Goal: Transaction & Acquisition: Purchase product/service

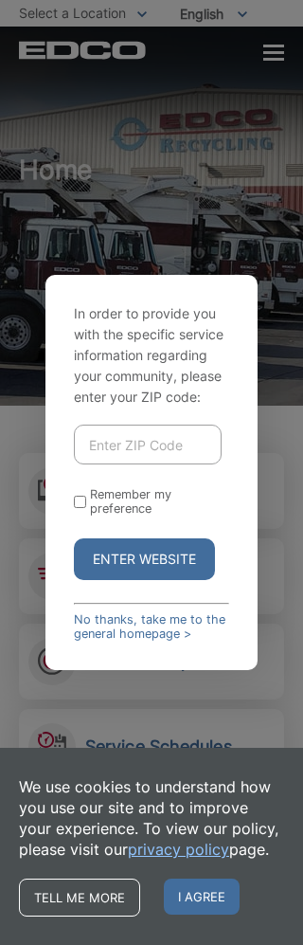
type input "91932"
click at [83, 508] on input "Remember my preference" at bounding box center [80, 502] width 12 height 12
checkbox input "true"
click at [154, 580] on button "Enter Website" at bounding box center [144, 559] width 141 height 42
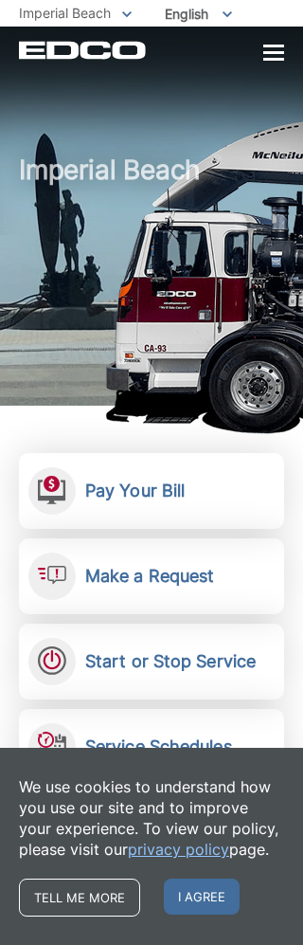
click at [206, 477] on link "Pay Your Bill View, pay, and manage your bill online." at bounding box center [151, 491] width 265 height 76
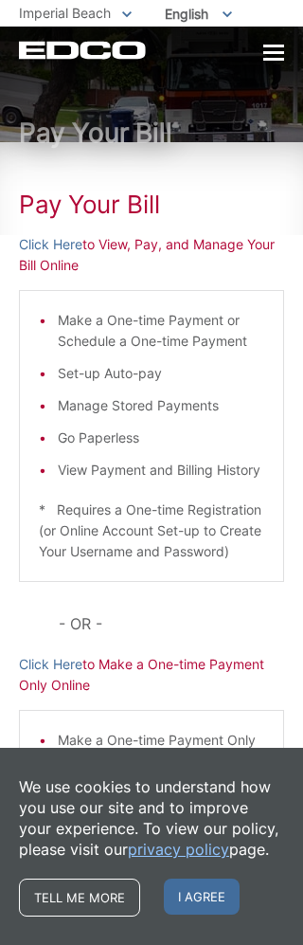
click at [221, 911] on span "I agree" at bounding box center [202, 897] width 76 height 36
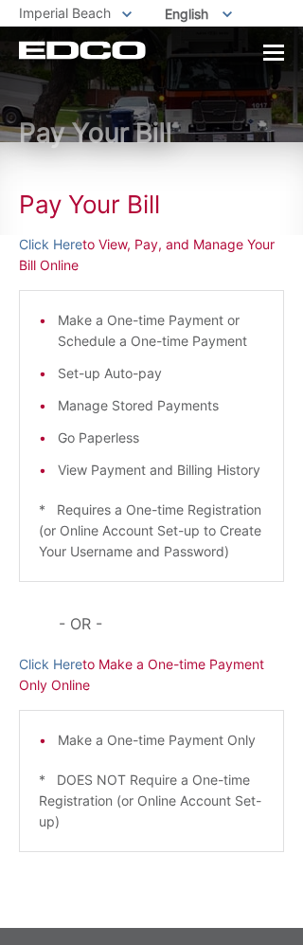
click at [70, 667] on link "Click Here" at bounding box center [51, 664] width 64 height 21
